Goal: Task Accomplishment & Management: Manage account settings

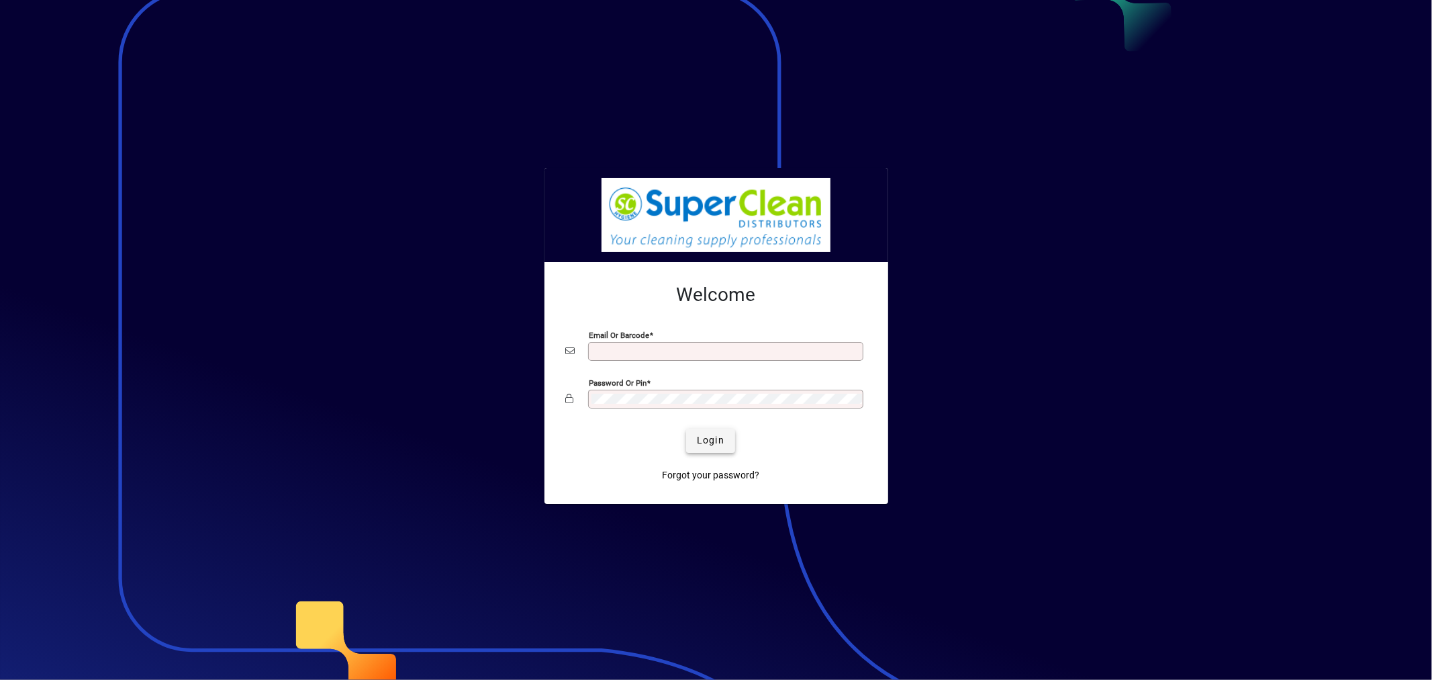
type input "**********"
click at [717, 434] on span "Login" at bounding box center [711, 440] width 28 height 14
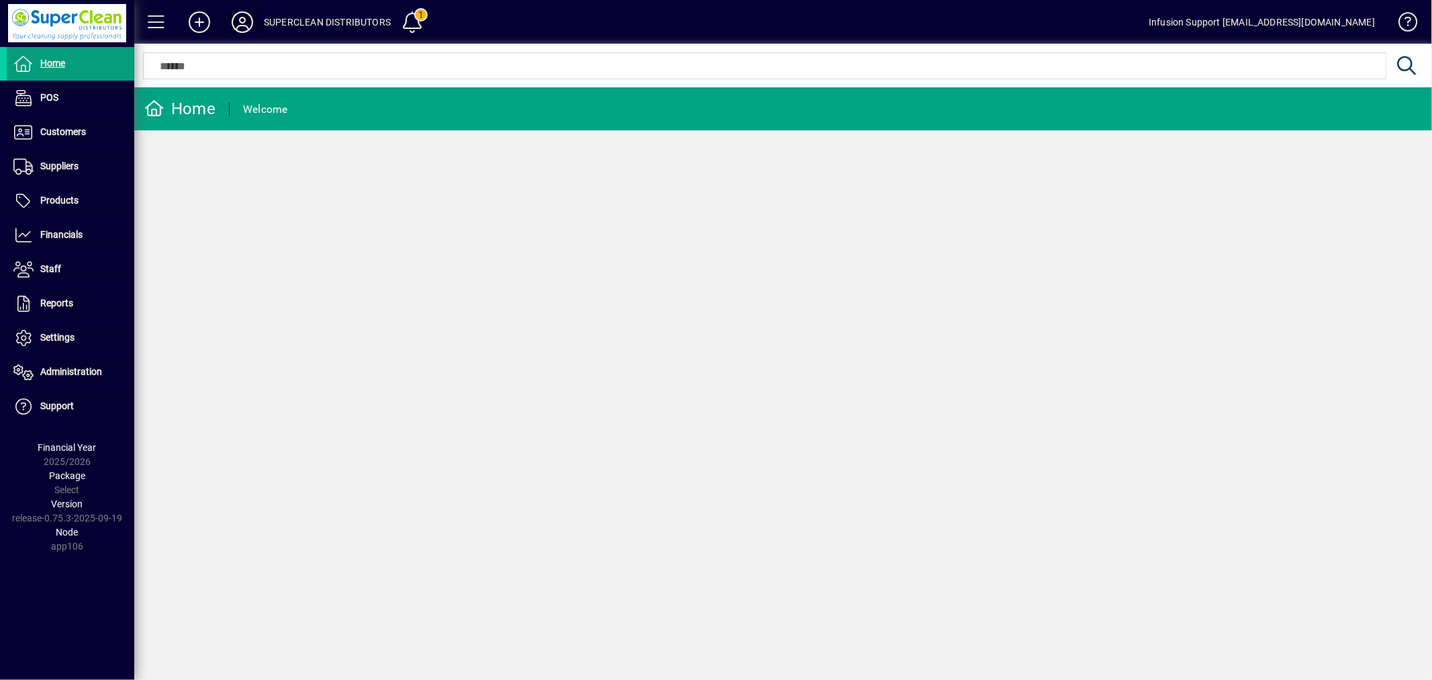
click at [234, 20] on icon at bounding box center [242, 21] width 27 height 21
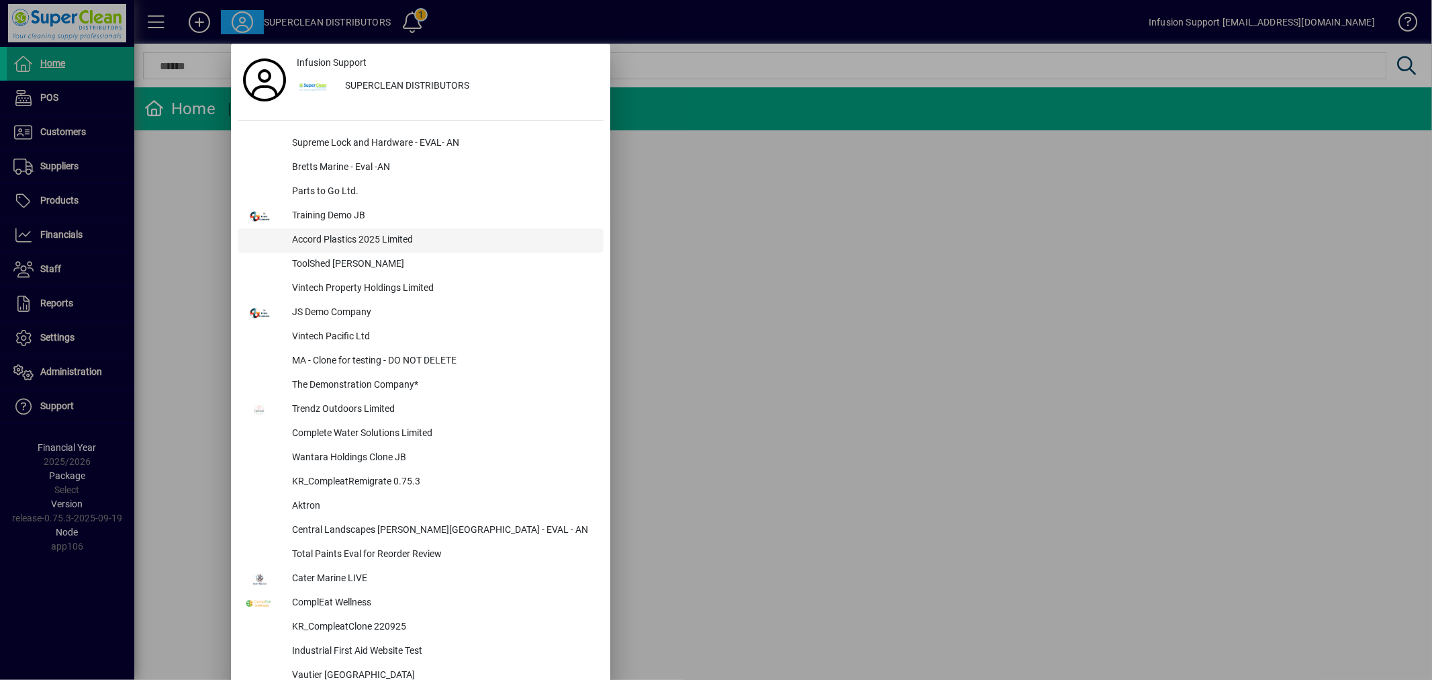
click at [334, 240] on div "Accord Plastics 2025 Limited" at bounding box center [442, 240] width 322 height 24
